Goal: Task Accomplishment & Management: Complete application form

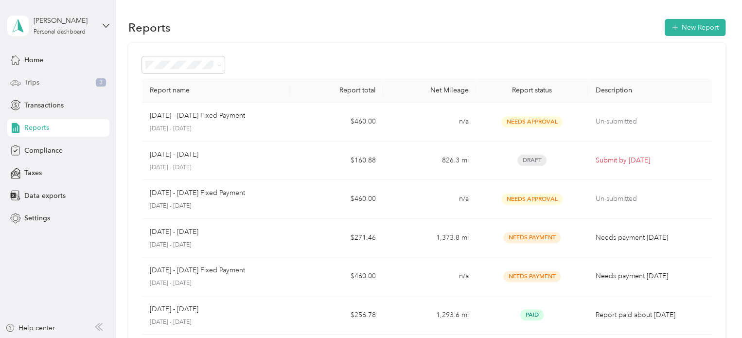
click at [28, 81] on span "Trips" at bounding box center [31, 82] width 15 height 10
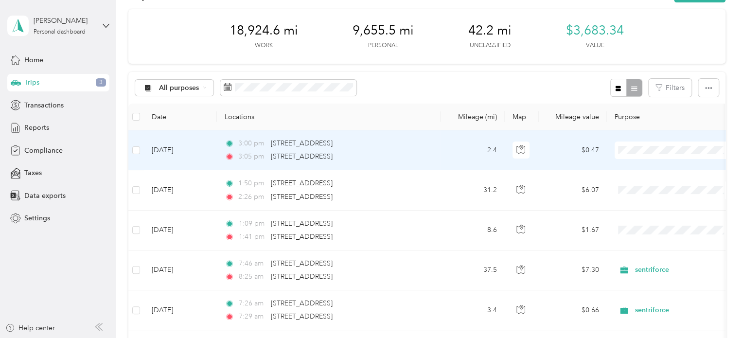
scroll to position [49, 0]
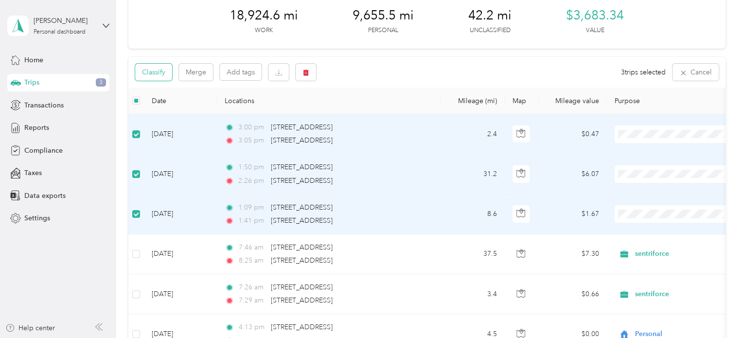
click at [156, 72] on button "Classify" at bounding box center [153, 72] width 37 height 17
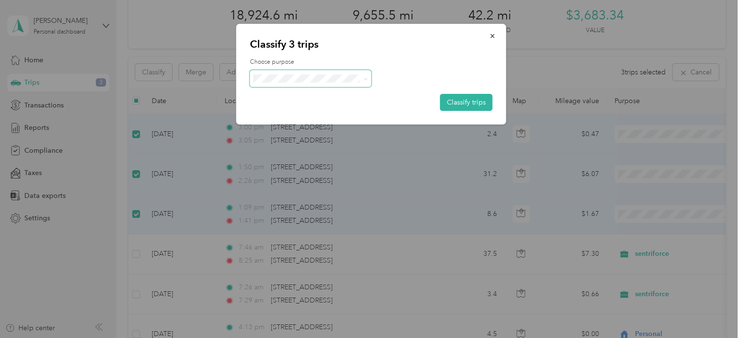
click at [274, 72] on span at bounding box center [311, 78] width 122 height 17
click at [286, 114] on span "Personal" at bounding box center [319, 113] width 90 height 10
click at [455, 103] on button "Classify trips" at bounding box center [466, 102] width 53 height 17
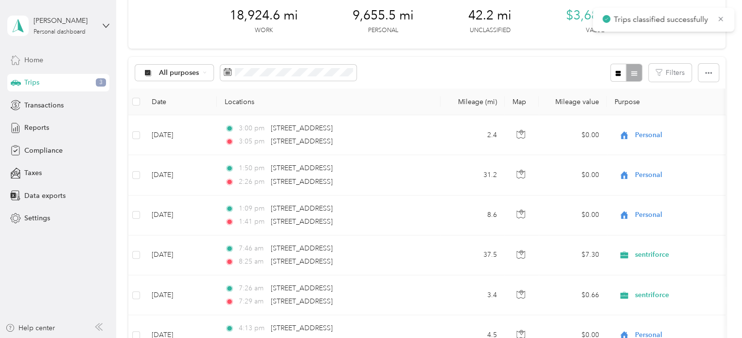
click at [33, 66] on div "Home" at bounding box center [58, 60] width 102 height 18
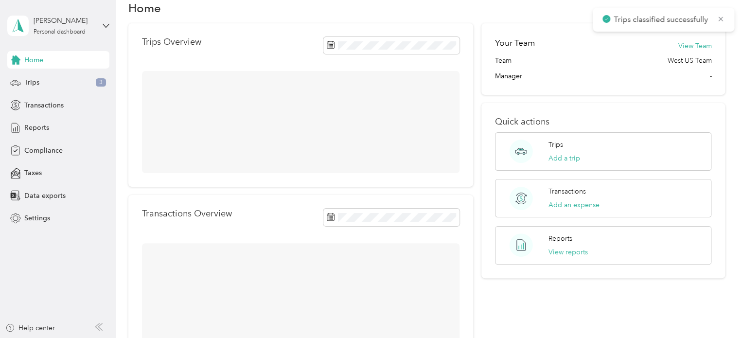
scroll to position [49, 0]
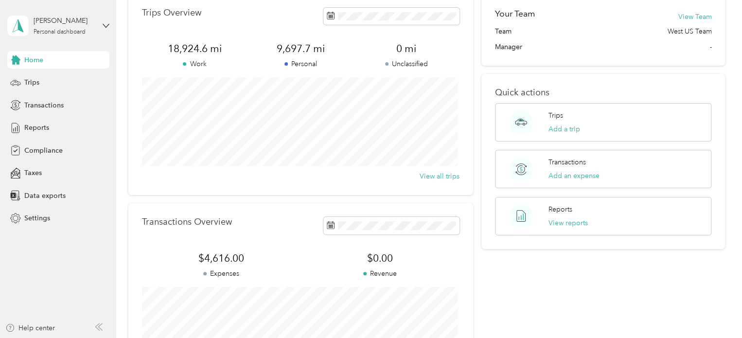
click at [36, 73] on div "Home Trips Transactions Reports Compliance Taxes Data exports Settings" at bounding box center [58, 139] width 102 height 176
click at [34, 81] on span "Trips" at bounding box center [31, 82] width 15 height 10
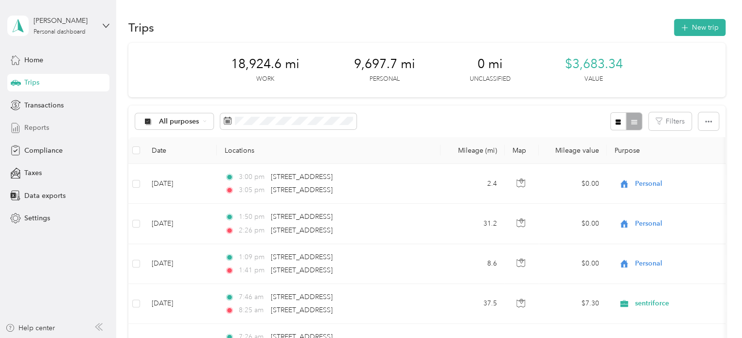
click at [36, 128] on span "Reports" at bounding box center [36, 128] width 25 height 10
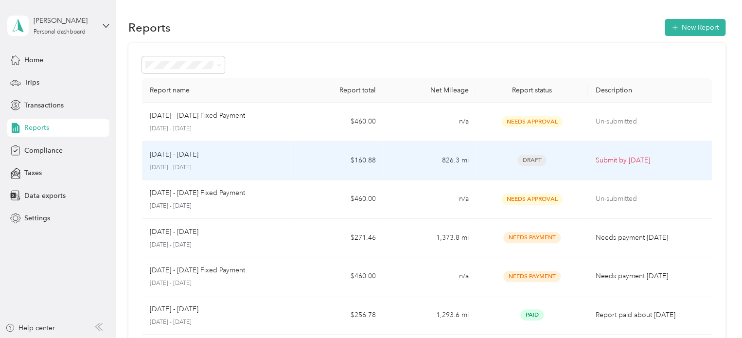
click at [296, 163] on td "$160.88" at bounding box center [336, 161] width 93 height 39
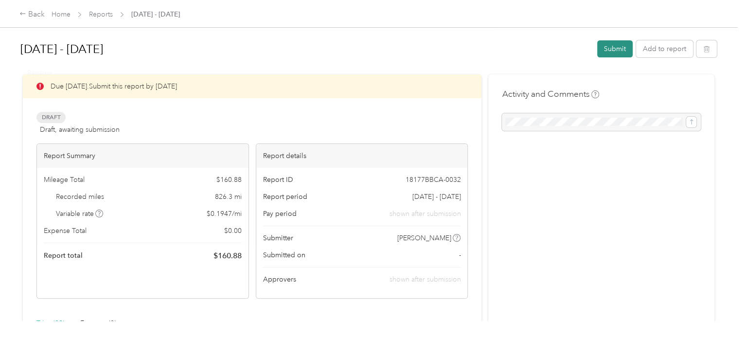
click at [603, 52] on button "Submit" at bounding box center [615, 48] width 36 height 17
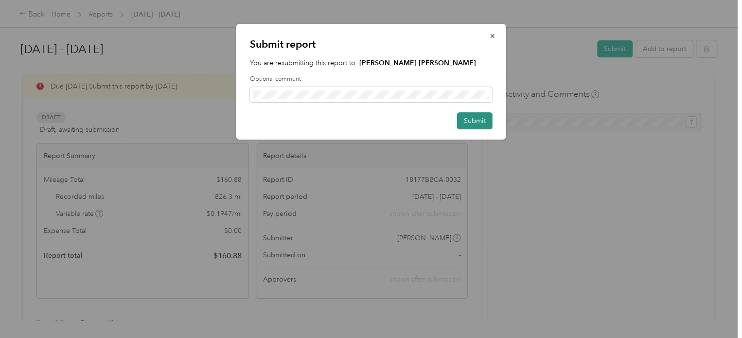
click at [468, 125] on button "Submit" at bounding box center [475, 120] width 36 height 17
